Goal: Find specific page/section: Find specific page/section

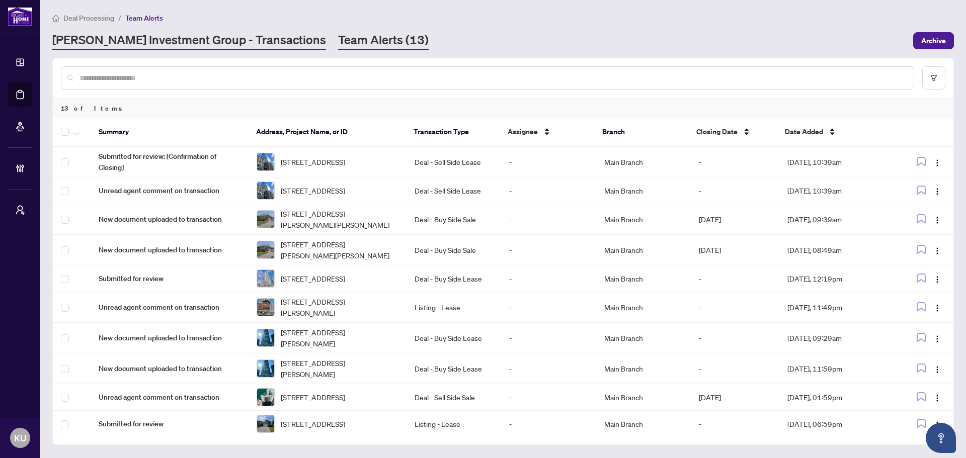
click at [165, 42] on link "[PERSON_NAME] Investment Group - Transactions" at bounding box center [189, 41] width 274 height 18
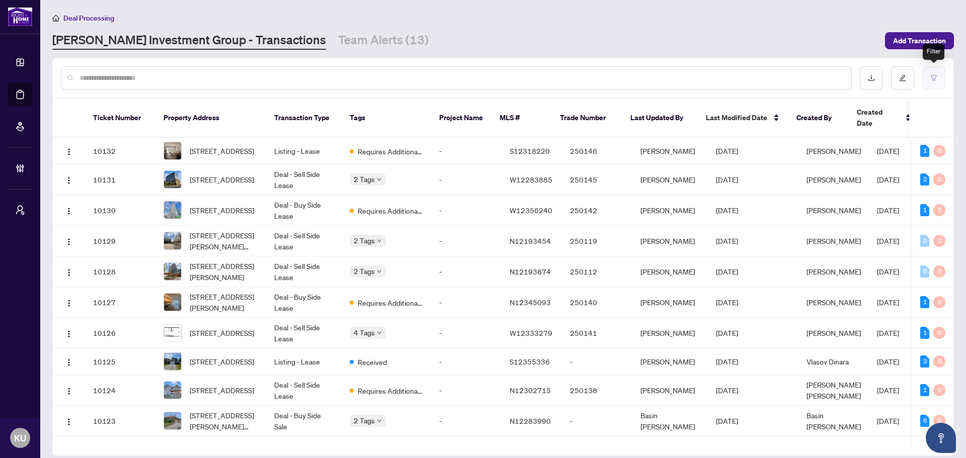
click at [939, 74] on button "button" at bounding box center [933, 77] width 23 height 23
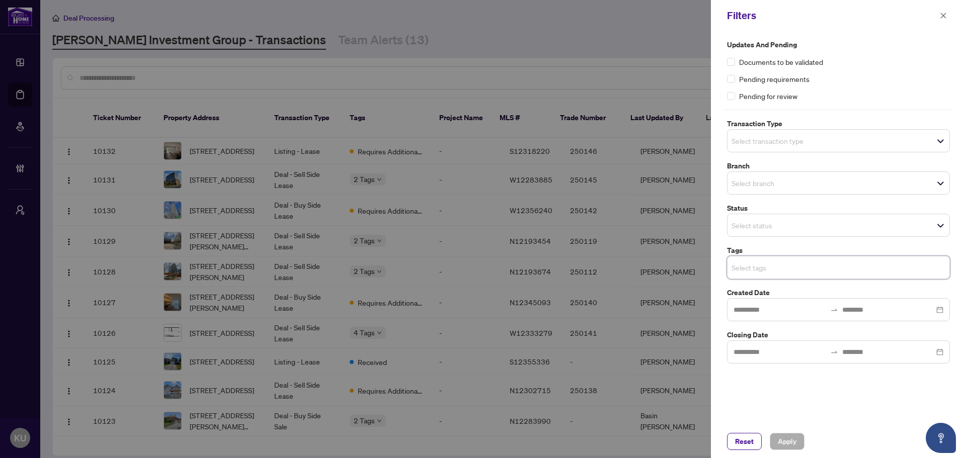
click at [755, 270] on input "search" at bounding box center [766, 267] width 70 height 12
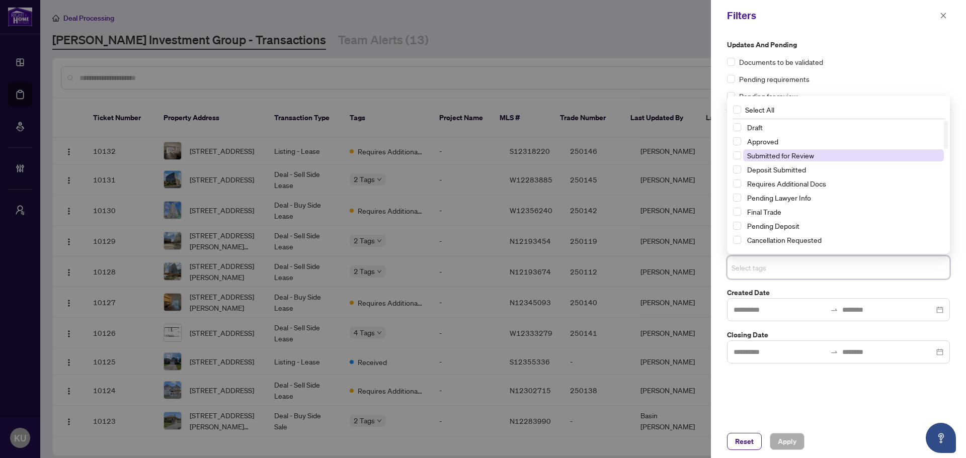
click at [759, 152] on span "Submitted for Review" at bounding box center [780, 155] width 67 height 9
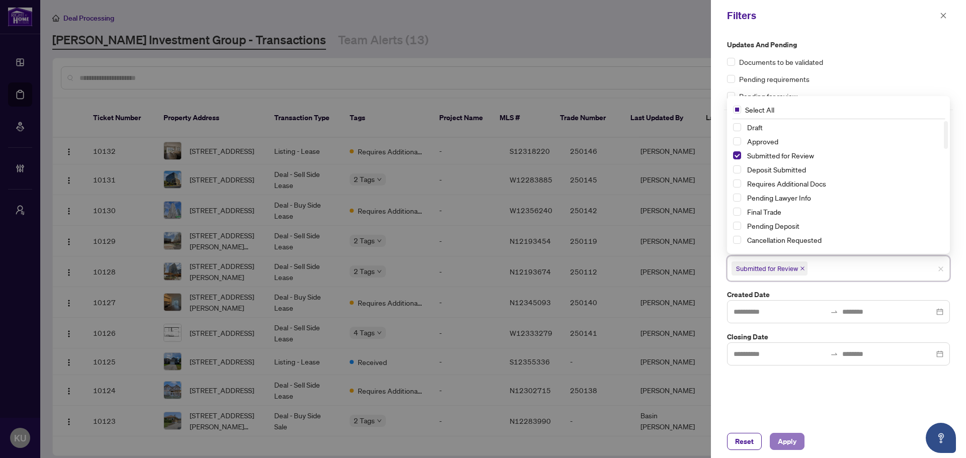
click at [795, 438] on span "Apply" at bounding box center [786, 441] width 19 height 16
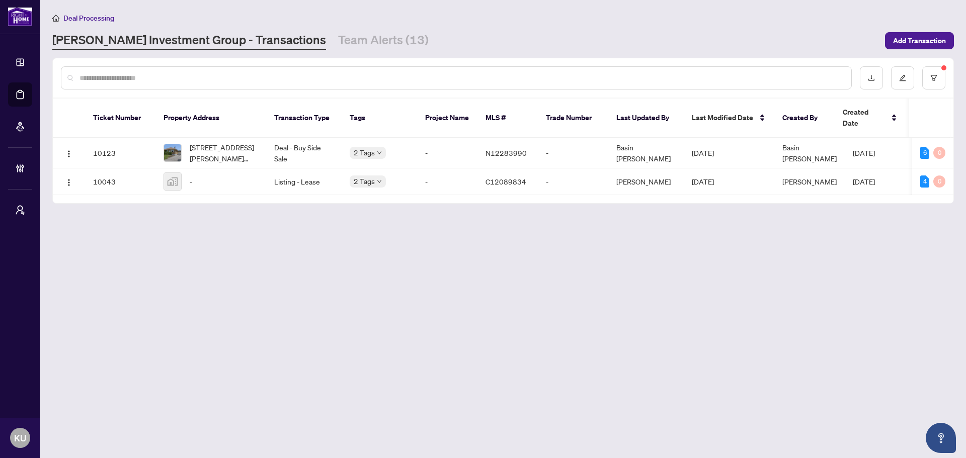
drag, startPoint x: 549, startPoint y: 190, endPoint x: 680, endPoint y: 196, distance: 131.4
click at [680, 196] on div "Ticket Number Property Address Transaction Type Tags Project Name MLS # Trade N…" at bounding box center [503, 151] width 900 height 105
click at [655, 225] on main "Deal Processing [PERSON_NAME] Investment Group - Transactions Team Alerts (13) …" at bounding box center [502, 229] width 925 height 458
drag, startPoint x: 645, startPoint y: 191, endPoint x: 788, endPoint y: 194, distance: 142.9
click at [788, 194] on div "Ticket Number Property Address Transaction Type Tags Project Name MLS # Trade N…" at bounding box center [503, 151] width 900 height 105
